Goal: Information Seeking & Learning: Check status

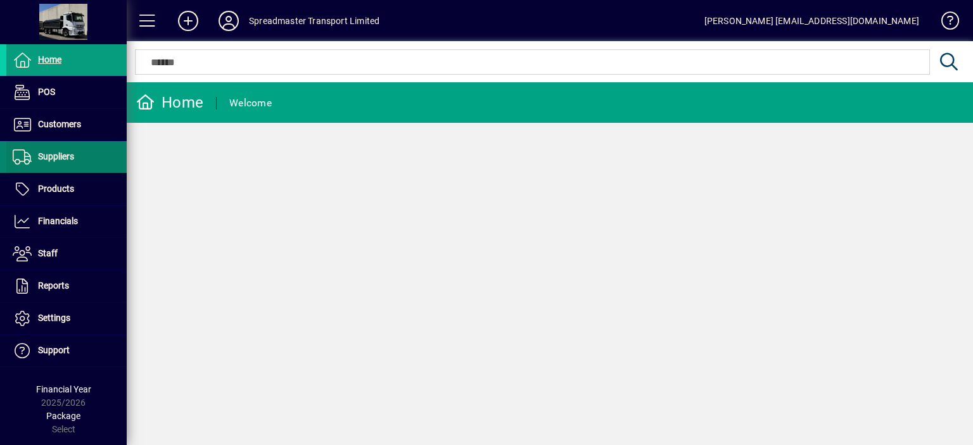
click at [63, 156] on span "Suppliers" at bounding box center [56, 156] width 36 height 10
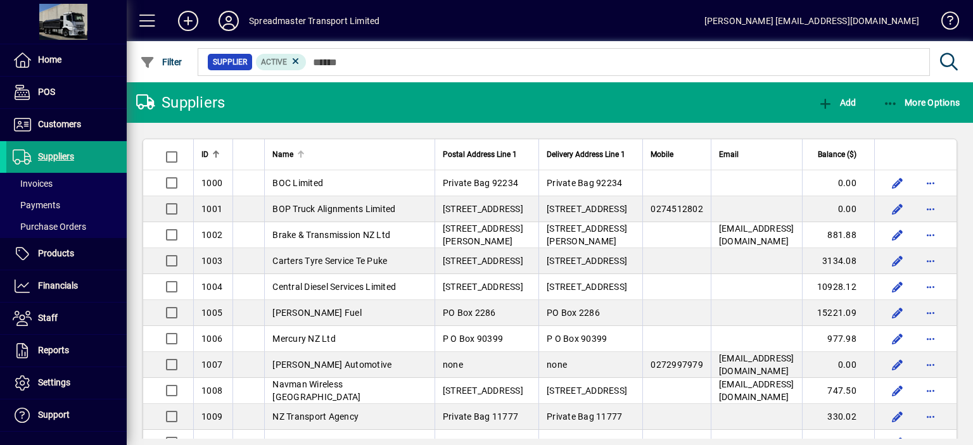
click at [300, 151] on div at bounding box center [301, 152] width 2 height 2
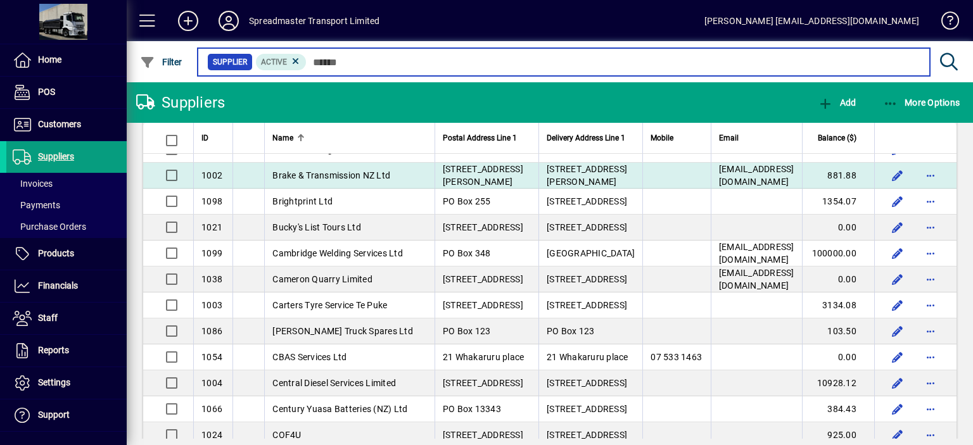
scroll to position [253, 0]
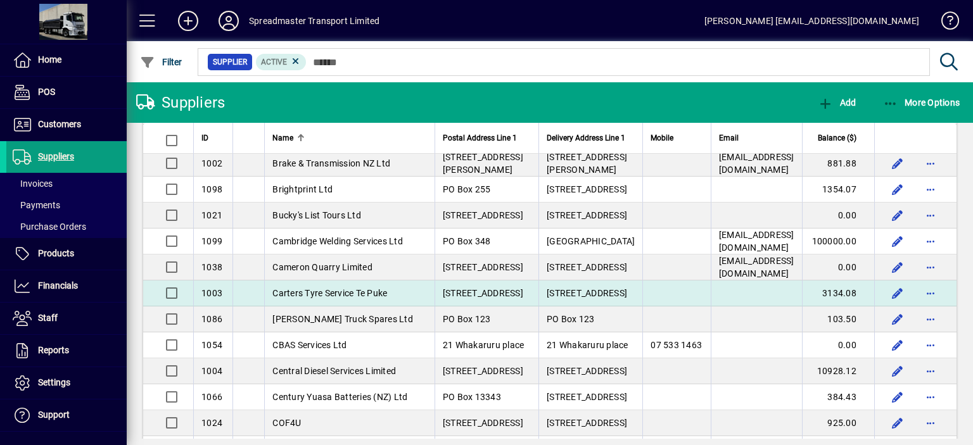
click at [322, 298] on span "Carters Tyre Service Te Puke" at bounding box center [329, 293] width 115 height 10
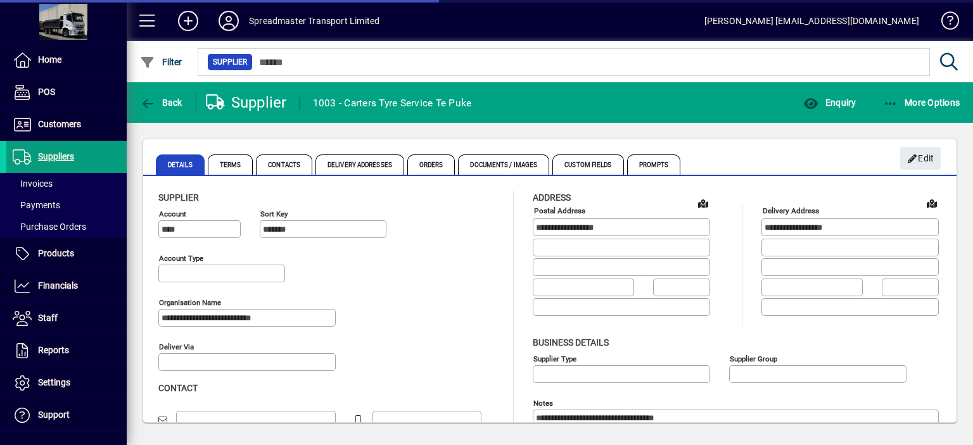
type input "**********"
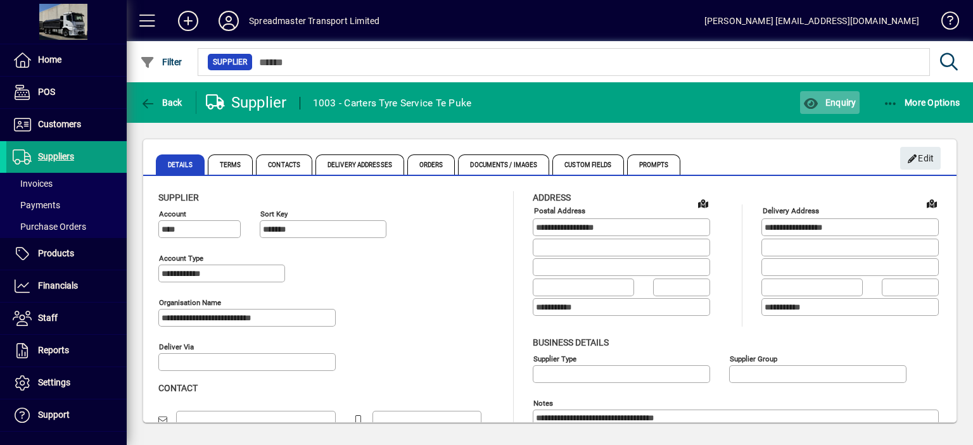
click at [840, 101] on span "Enquiry" at bounding box center [829, 103] width 53 height 10
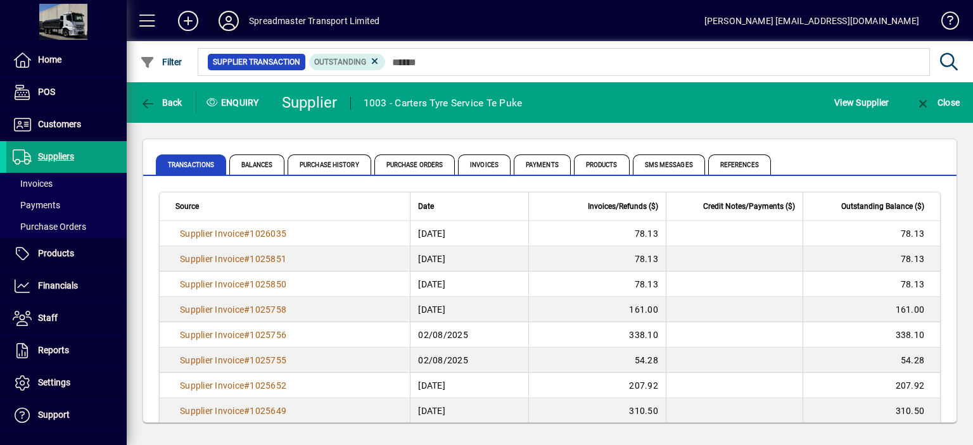
click at [230, 22] on icon at bounding box center [228, 21] width 25 height 20
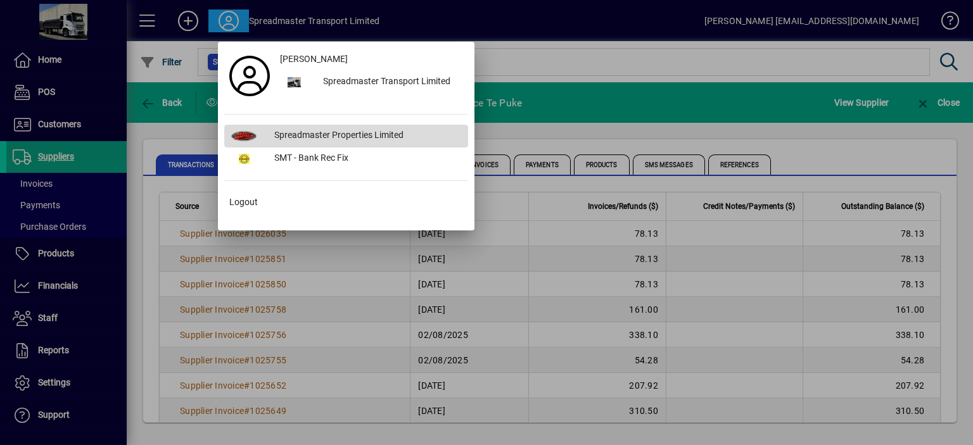
click at [332, 132] on div "Spreadmaster Properties Limited" at bounding box center [366, 136] width 204 height 23
